Goal: Transaction & Acquisition: Purchase product/service

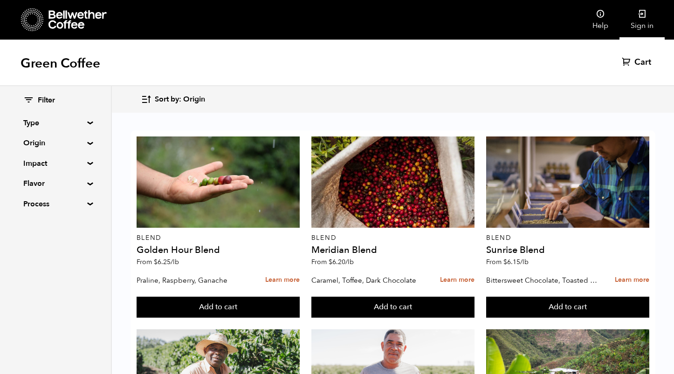
click at [637, 19] on link "Sign in" at bounding box center [641, 20] width 45 height 40
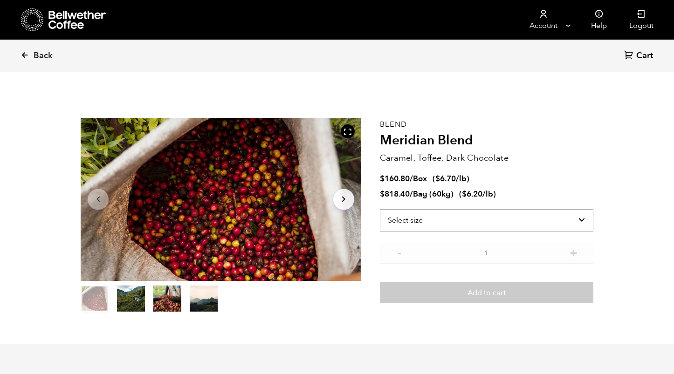
scroll to position [405, 496]
select select "bag-3"
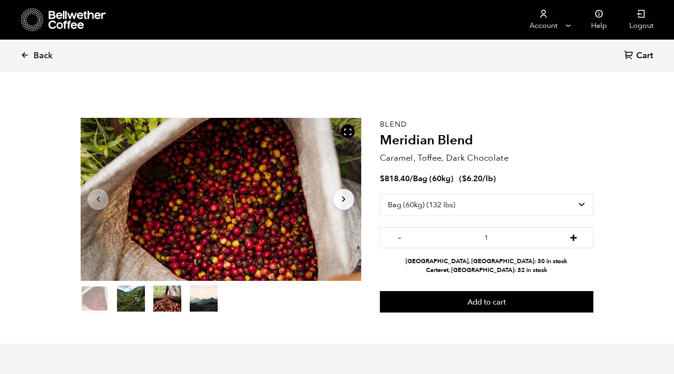
click at [574, 237] on button "+" at bounding box center [573, 236] width 12 height 9
type input "2"
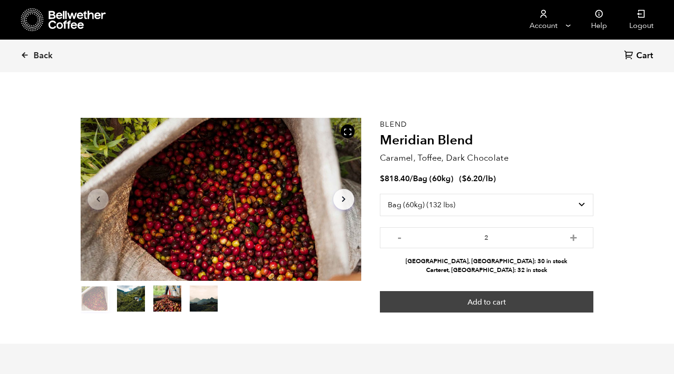
click at [489, 303] on button "Add to cart" at bounding box center [486, 301] width 213 height 21
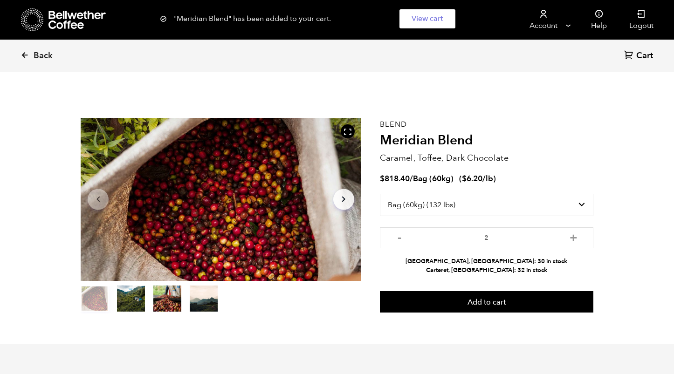
click at [639, 56] on span "Cart" at bounding box center [644, 55] width 17 height 11
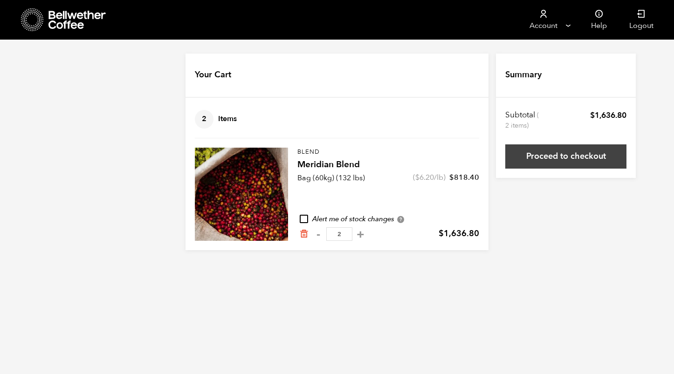
click at [572, 161] on link "Proceed to checkout" at bounding box center [565, 156] width 121 height 24
